Goal: Information Seeking & Learning: Learn about a topic

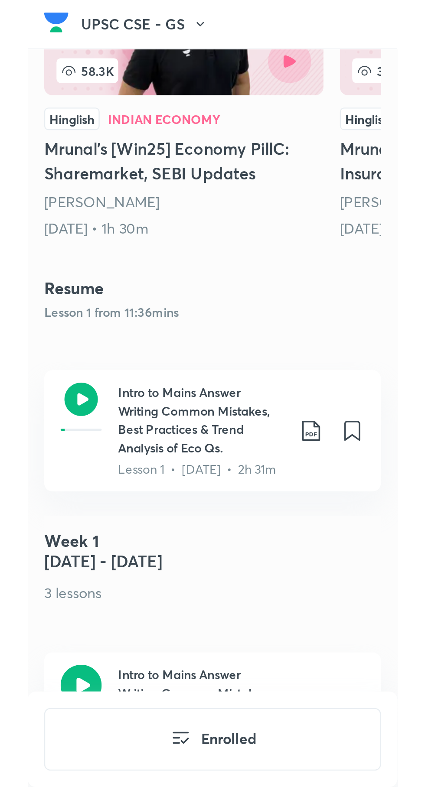
scroll to position [422, 0]
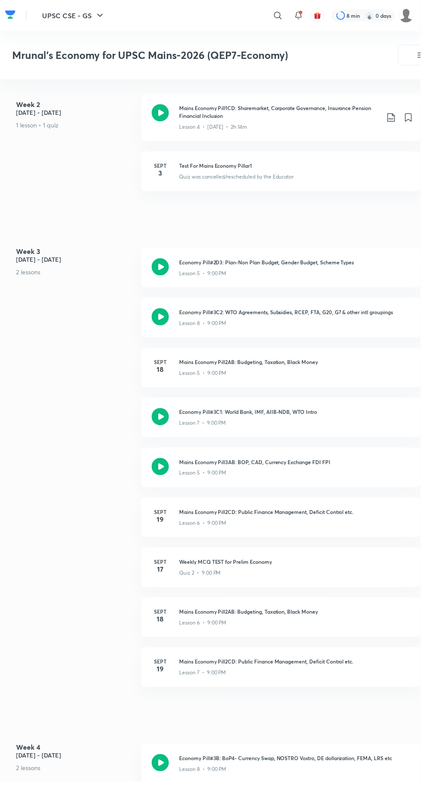
scroll to position [683, 0]
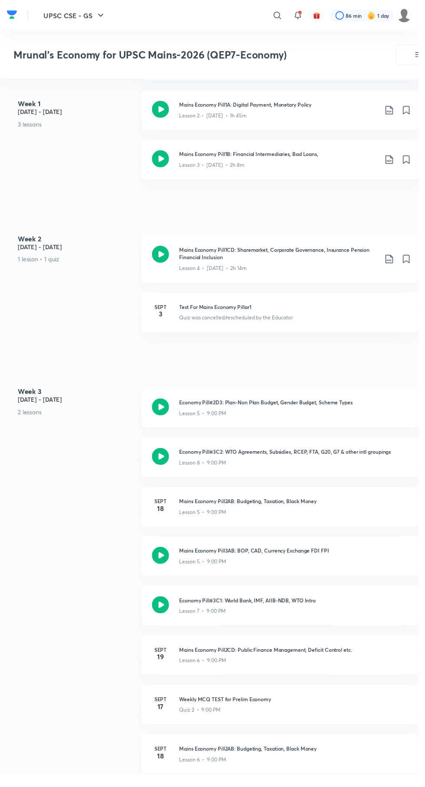
scroll to position [534, 0]
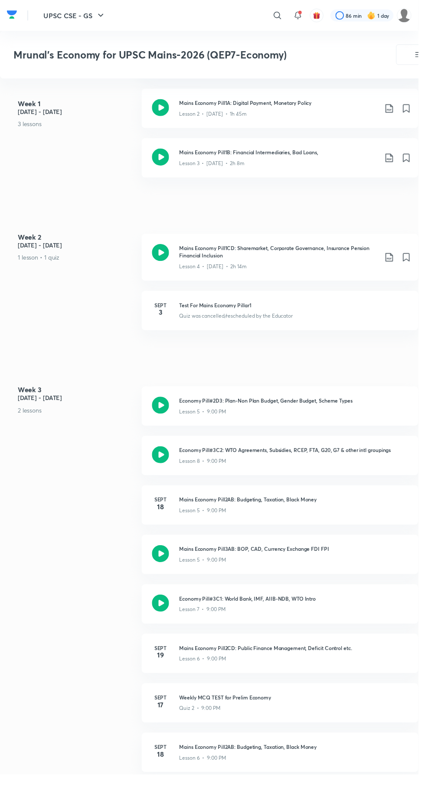
click at [313, 612] on div "Lesson 7 • 9:00 PM" at bounding box center [298, 617] width 232 height 11
click at [166, 612] on icon at bounding box center [162, 612] width 17 height 17
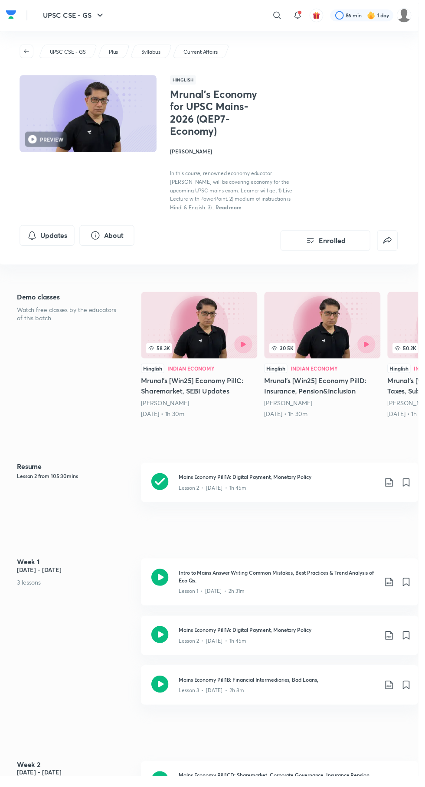
scroll to position [0, 0]
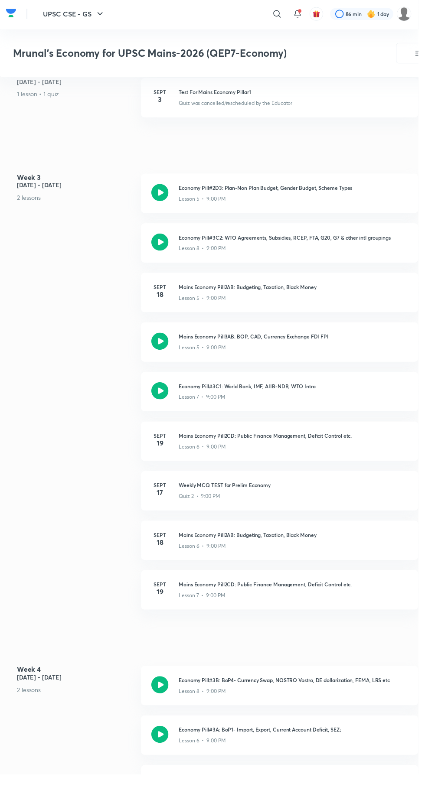
click at [157, 700] on icon at bounding box center [162, 695] width 17 height 17
click at [167, 693] on icon at bounding box center [162, 695] width 17 height 17
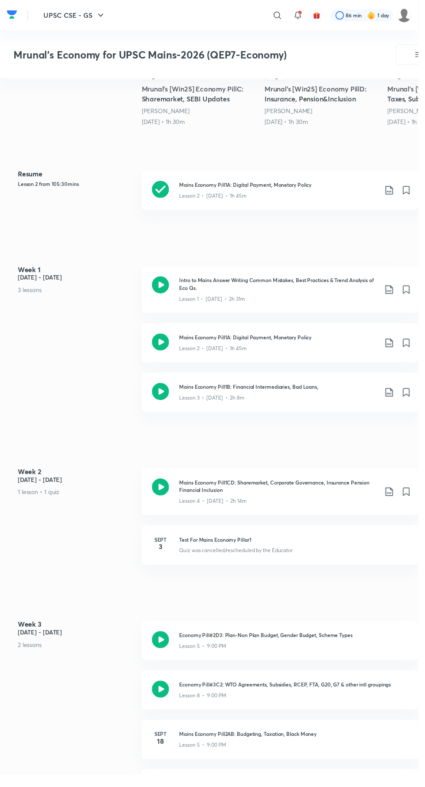
scroll to position [358, 0]
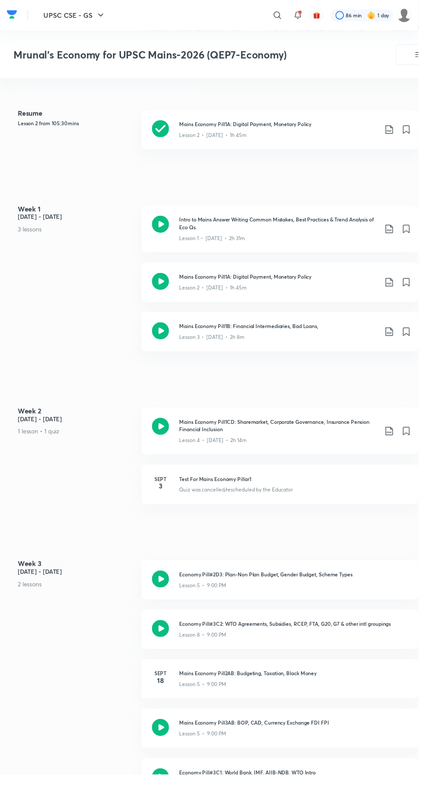
click at [163, 593] on icon at bounding box center [162, 588] width 17 height 17
click at [166, 588] on icon at bounding box center [162, 588] width 17 height 17
click at [168, 585] on icon at bounding box center [162, 588] width 17 height 17
click at [170, 634] on icon at bounding box center [162, 638] width 17 height 17
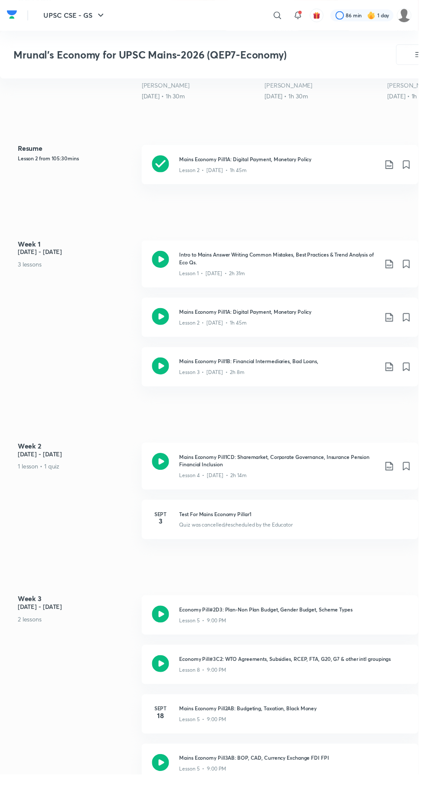
scroll to position [321, 0]
click at [166, 469] on icon at bounding box center [162, 469] width 17 height 17
